Goal: Find contact information: Find contact information

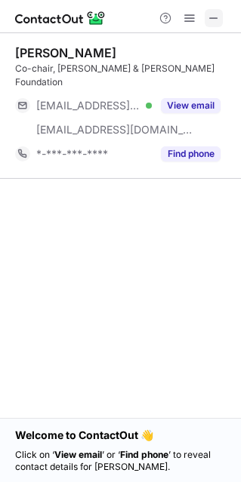
click at [216, 14] on span at bounding box center [214, 18] width 12 height 12
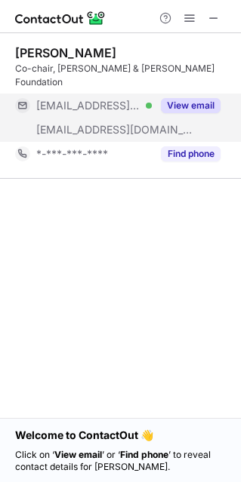
click at [156, 94] on div "View email" at bounding box center [186, 106] width 69 height 24
click at [208, 96] on span at bounding box center [216, 104] width 16 height 16
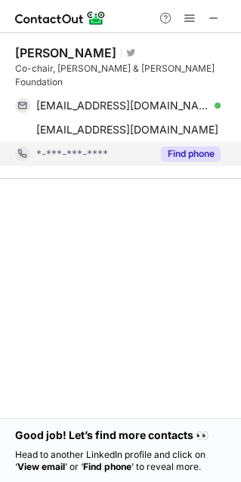
click at [188, 146] on button "Find phone" at bounding box center [191, 153] width 60 height 15
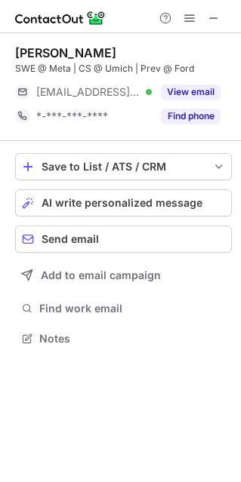
scroll to position [8, 8]
click at [220, 167] on span "save-profile-one-click" at bounding box center [219, 167] width 12 height 12
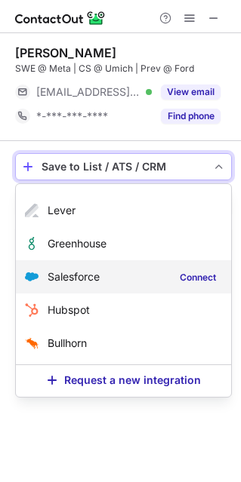
scroll to position [0, 0]
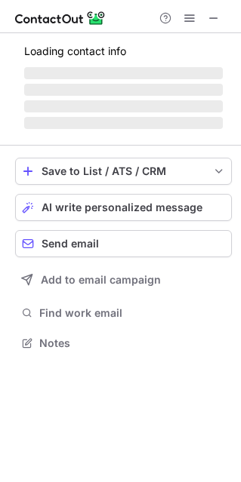
scroll to position [352, 240]
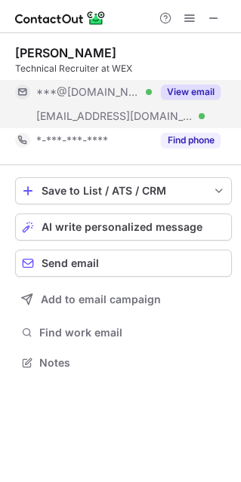
click at [166, 94] on button "View email" at bounding box center [191, 92] width 60 height 15
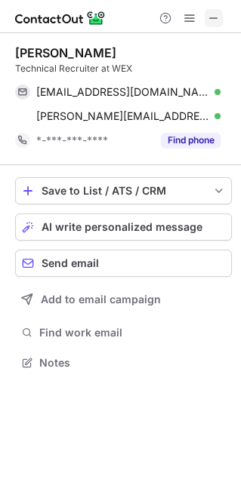
click at [224, 17] on div at bounding box center [189, 18] width 72 height 18
click at [213, 19] on span at bounding box center [214, 18] width 12 height 12
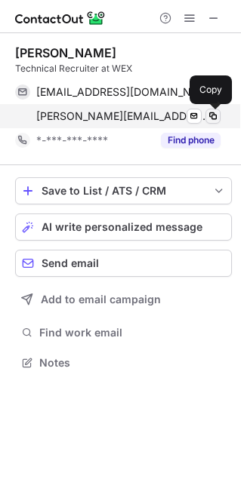
click at [215, 117] on span at bounding box center [213, 116] width 12 height 12
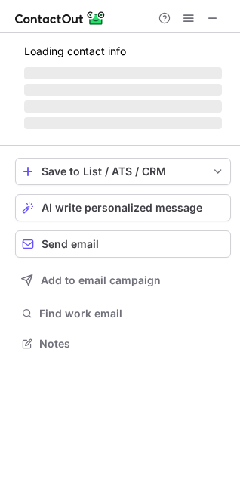
scroll to position [341, 240]
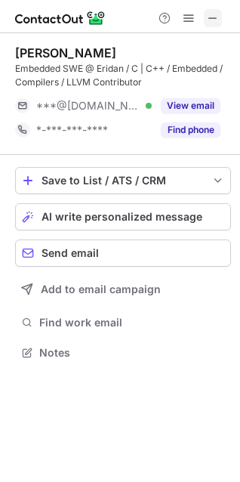
click at [211, 16] on span at bounding box center [213, 18] width 12 height 12
